Goal: Book appointment/travel/reservation

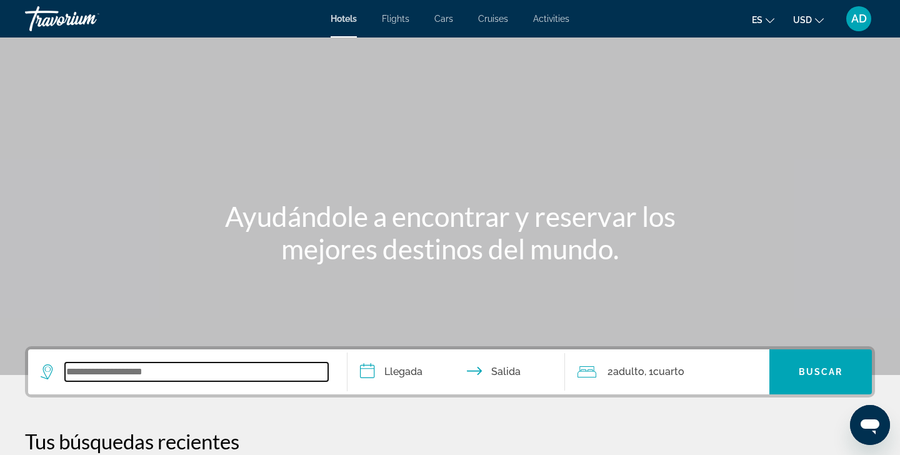
click at [142, 370] on input "Search widget" at bounding box center [196, 371] width 263 height 19
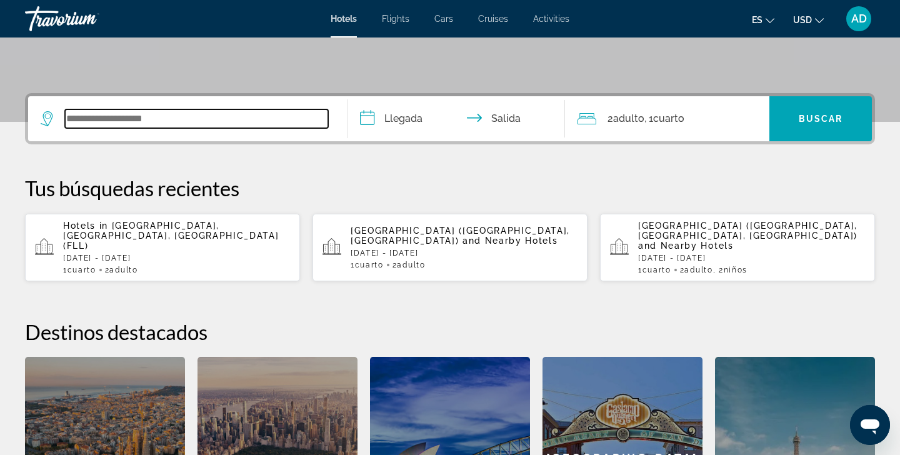
scroll to position [305, 0]
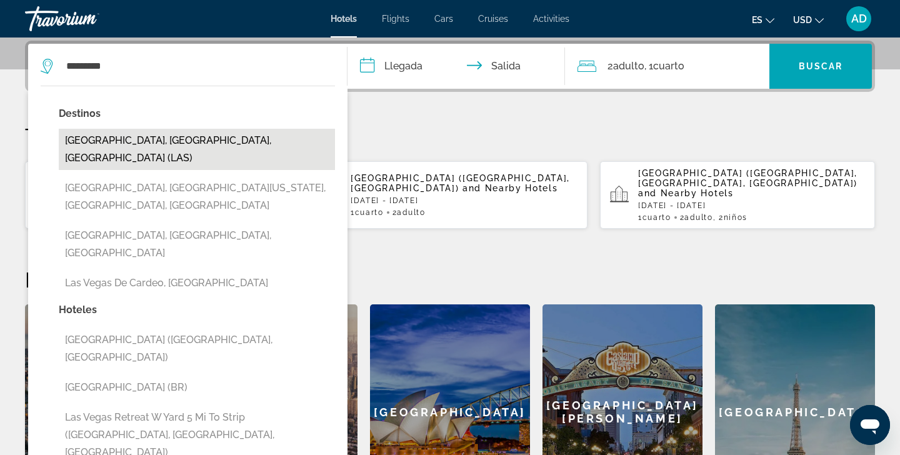
drag, startPoint x: 142, startPoint y: 370, endPoint x: 160, endPoint y: 142, distance: 229.4
click at [160, 142] on button "[GEOGRAPHIC_DATA], [GEOGRAPHIC_DATA], [GEOGRAPHIC_DATA] (LAS)" at bounding box center [197, 149] width 276 height 41
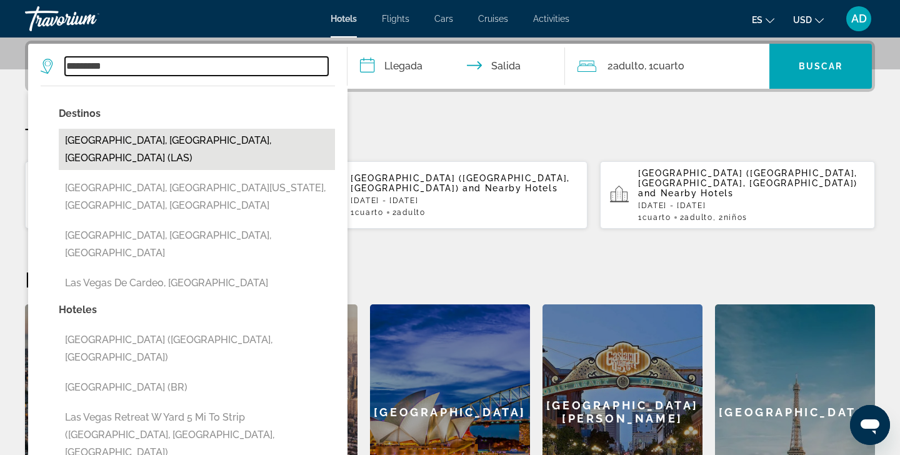
type input "**********"
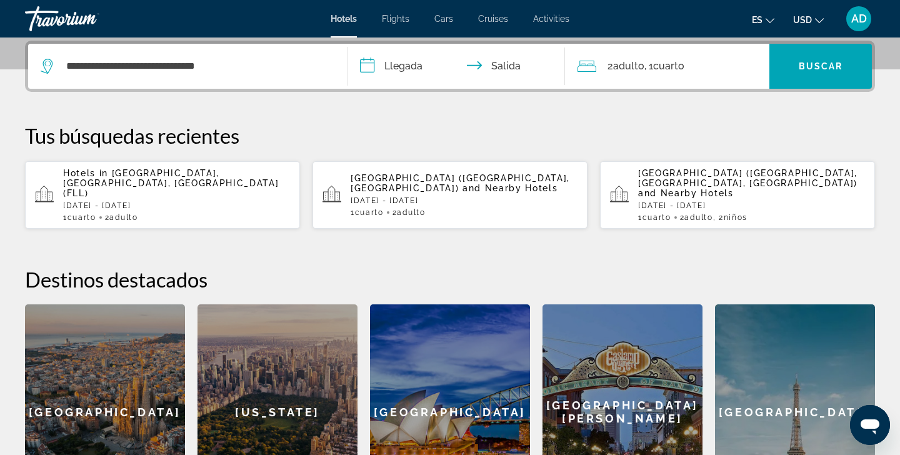
click at [368, 64] on input "**********" at bounding box center [458, 68] width 222 height 49
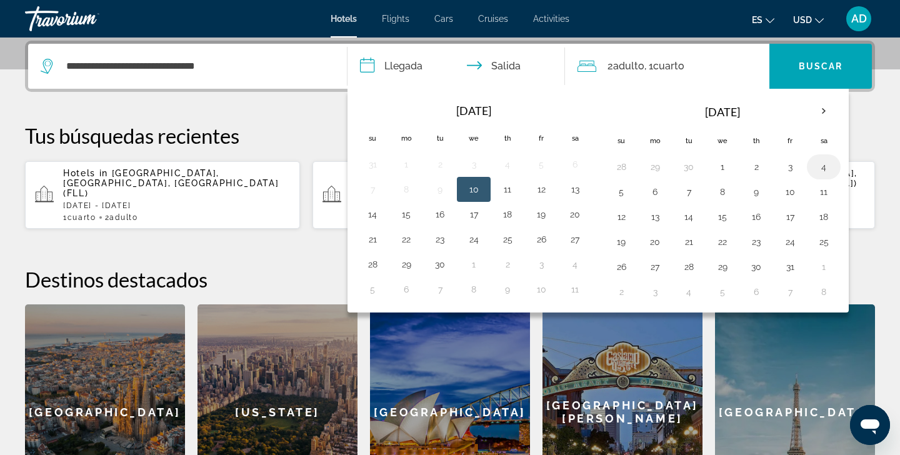
click at [825, 166] on button "4" at bounding box center [823, 166] width 20 height 17
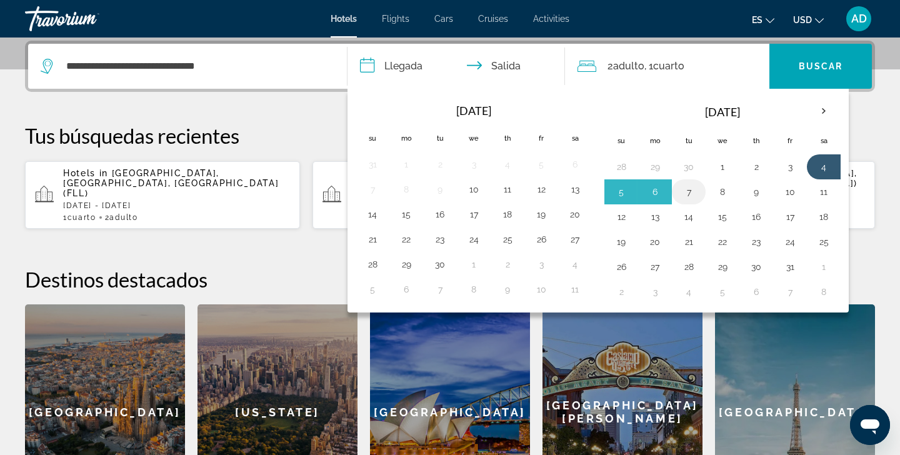
click at [692, 191] on button "7" at bounding box center [688, 191] width 20 height 17
type input "**********"
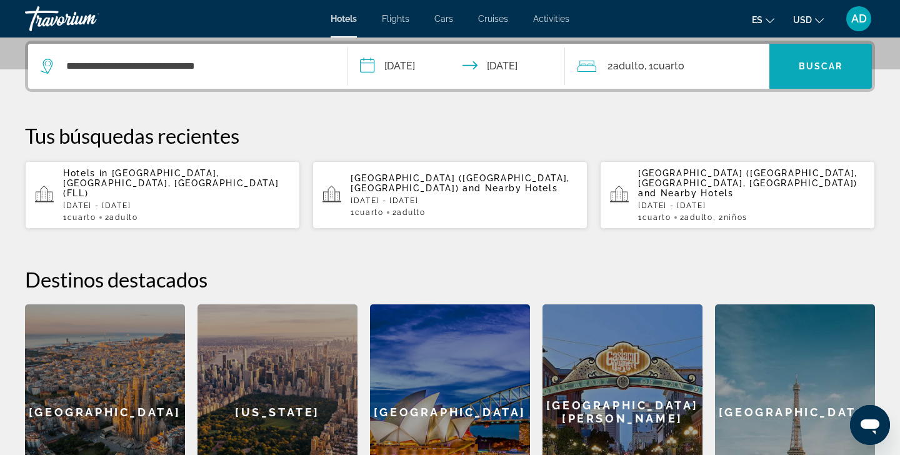
click at [813, 65] on span "Buscar" at bounding box center [820, 66] width 44 height 10
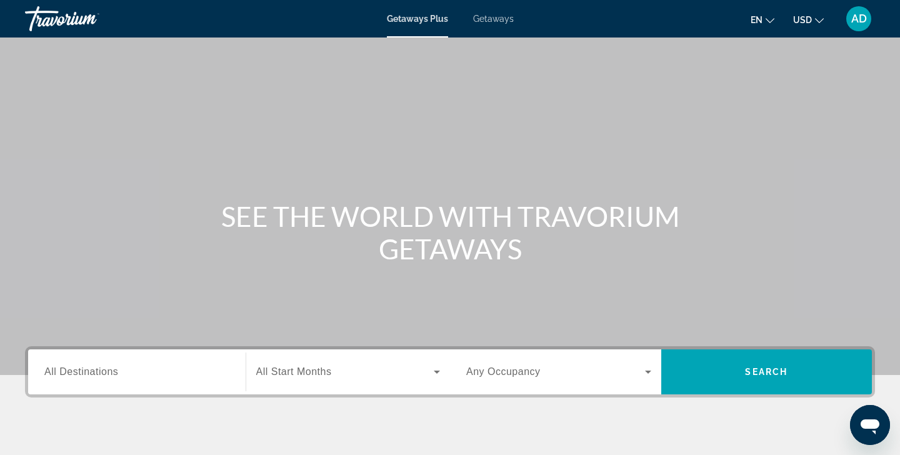
click at [137, 370] on input "Destination All Destinations" at bounding box center [136, 372] width 185 height 15
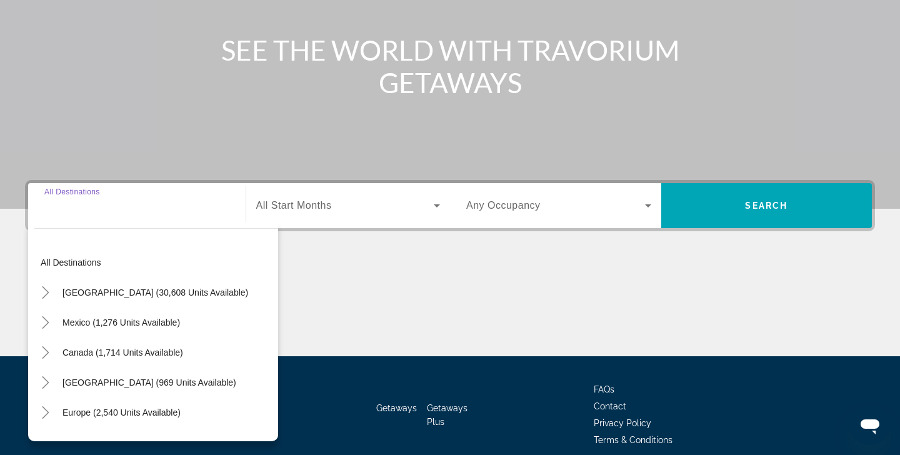
scroll to position [221, 0]
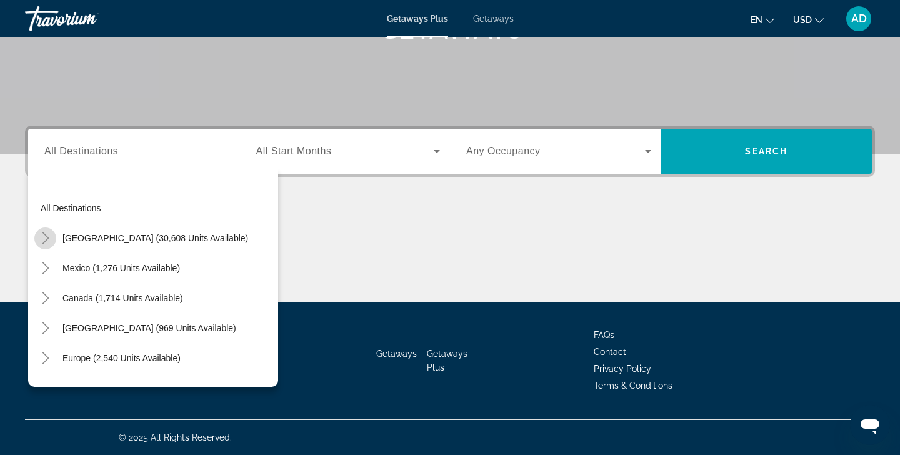
click at [49, 241] on icon "Toggle United States (30,608 units available)" at bounding box center [45, 238] width 12 height 12
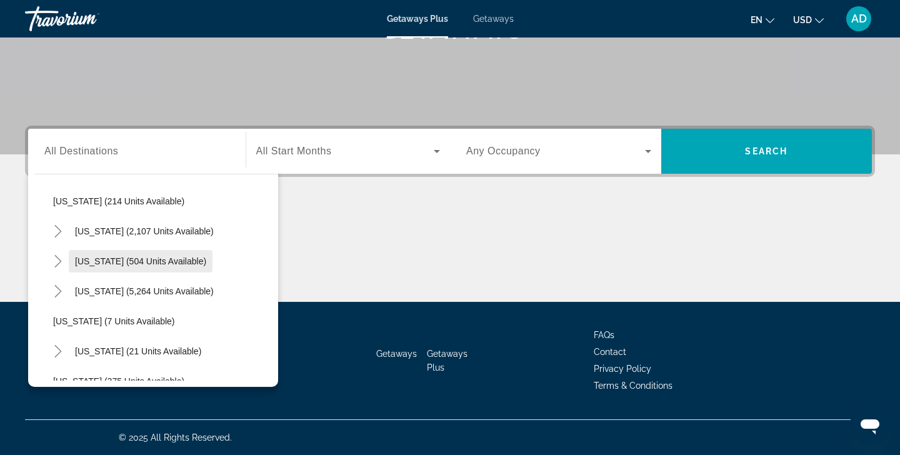
scroll to position [97, 0]
click at [63, 289] on icon "Toggle Florida (5,264 units available)" at bounding box center [58, 290] width 12 height 12
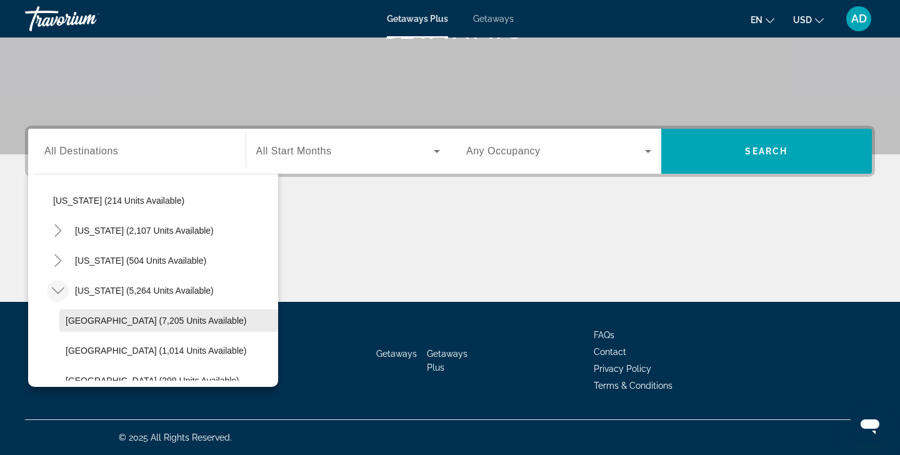
click at [136, 321] on span "Orlando & Disney Area (7,205 units available)" at bounding box center [156, 320] width 181 height 10
type input "**********"
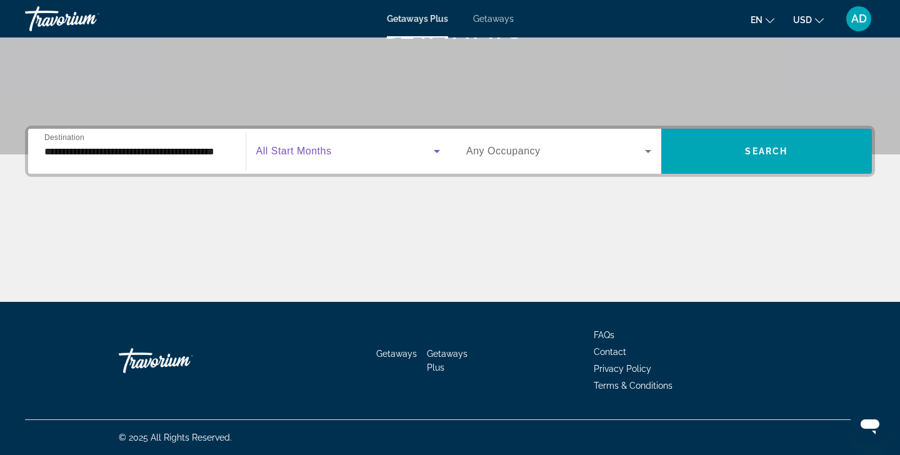
click at [437, 149] on icon "Search widget" at bounding box center [436, 151] width 15 height 15
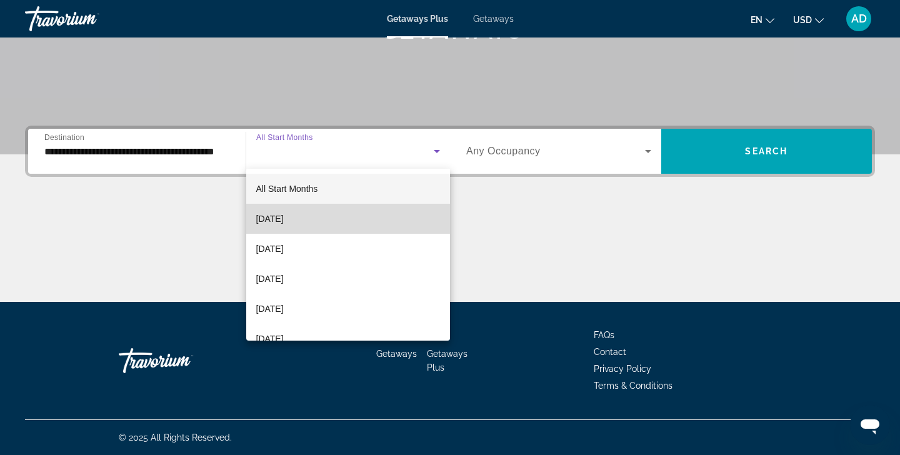
click at [335, 219] on mat-option "September 2025" at bounding box center [348, 219] width 204 height 30
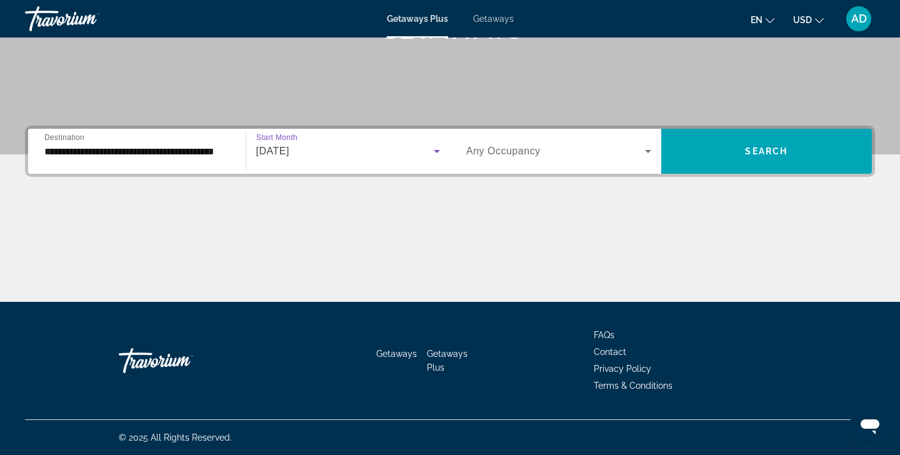
click at [647, 150] on icon "Search widget" at bounding box center [647, 151] width 15 height 15
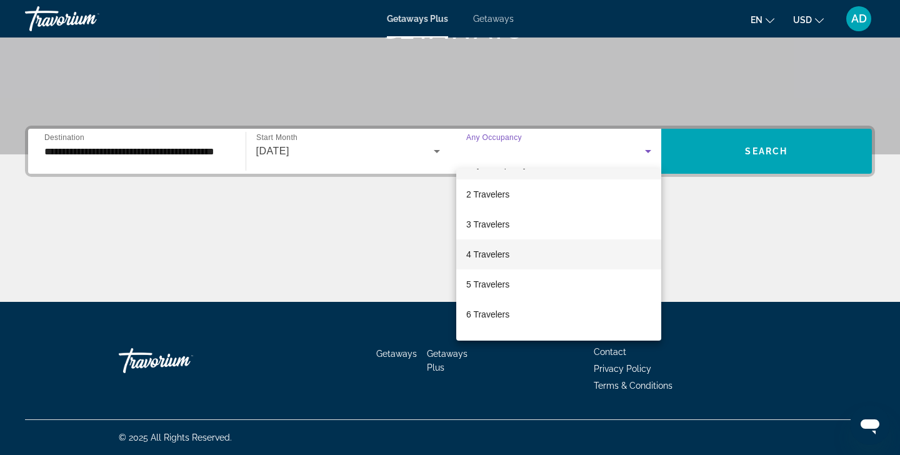
scroll to position [27, 0]
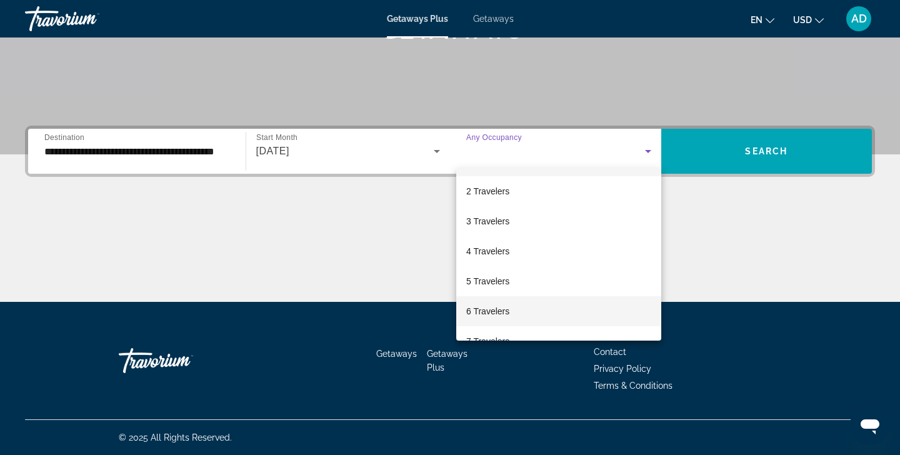
click at [527, 312] on mat-option "6 Travelers" at bounding box center [558, 311] width 205 height 30
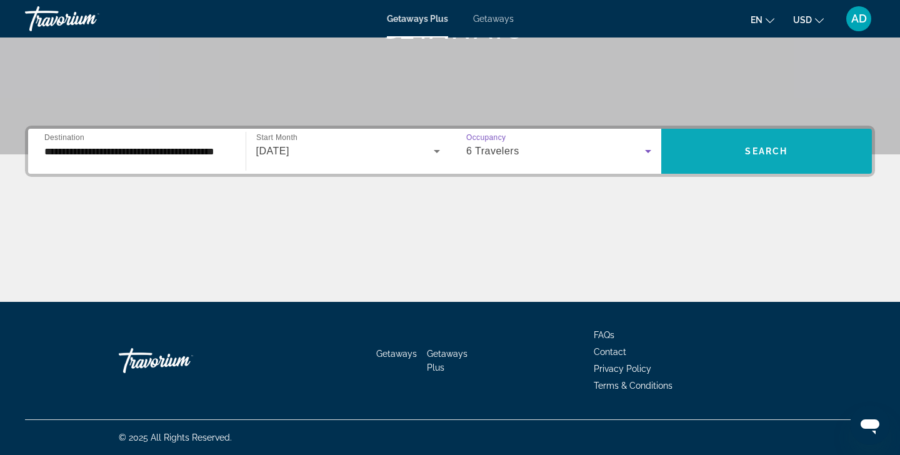
click at [757, 151] on span "Search" at bounding box center [766, 151] width 42 height 10
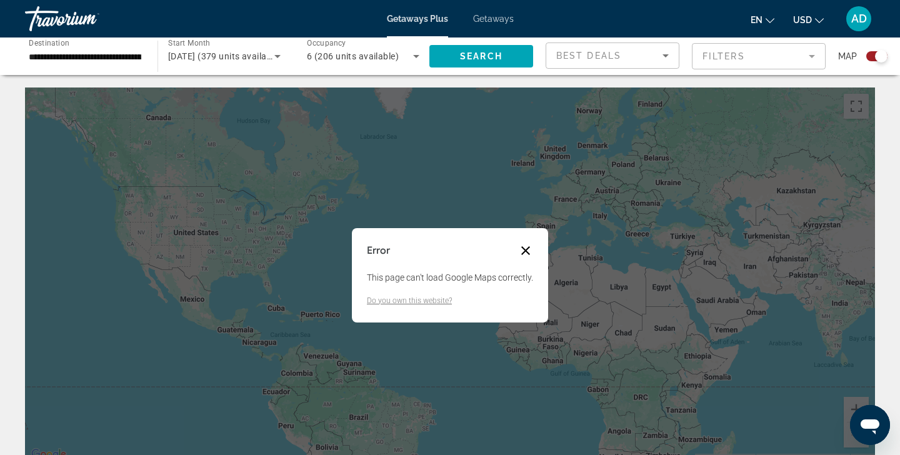
click at [526, 254] on button "Close dialog" at bounding box center [525, 250] width 15 height 15
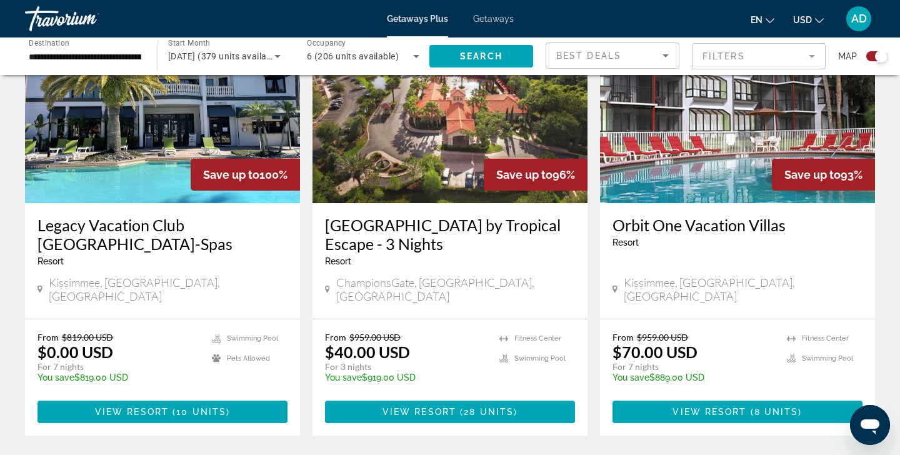
scroll to position [511, 0]
